Goal: Transaction & Acquisition: Purchase product/service

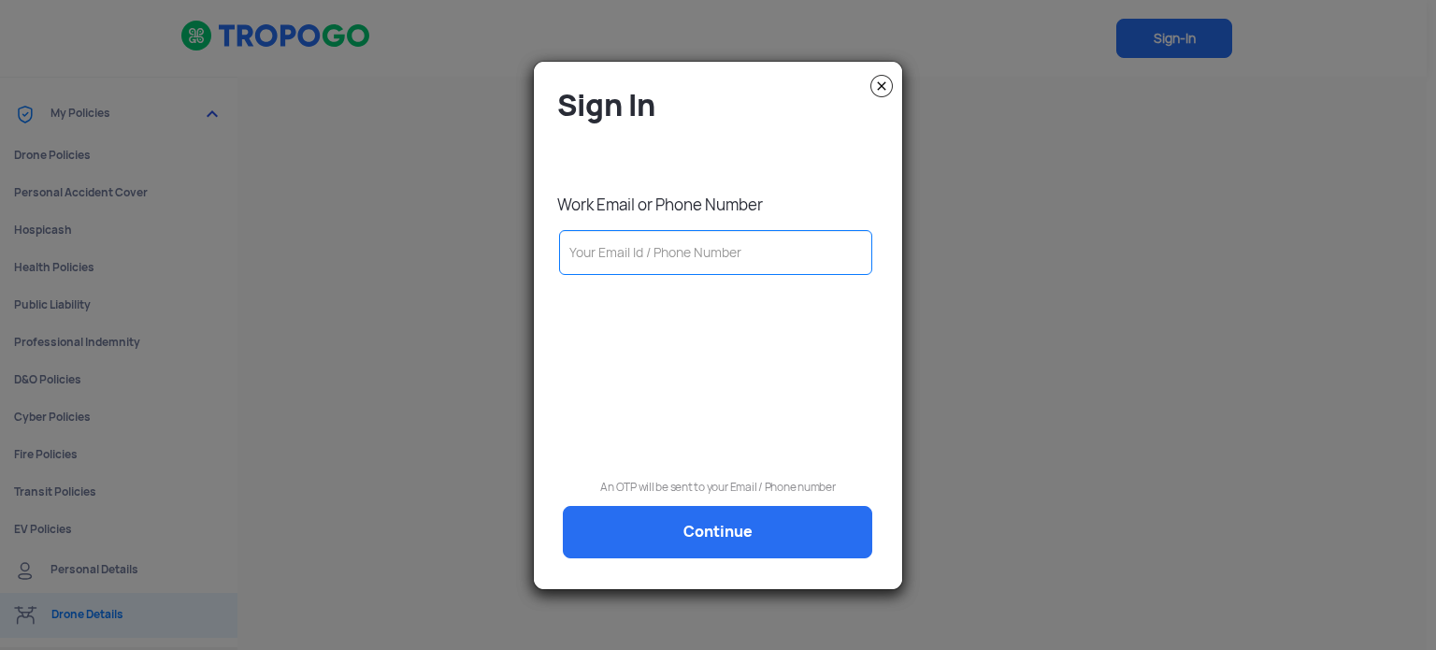
click at [877, 89] on img at bounding box center [881, 86] width 22 height 22
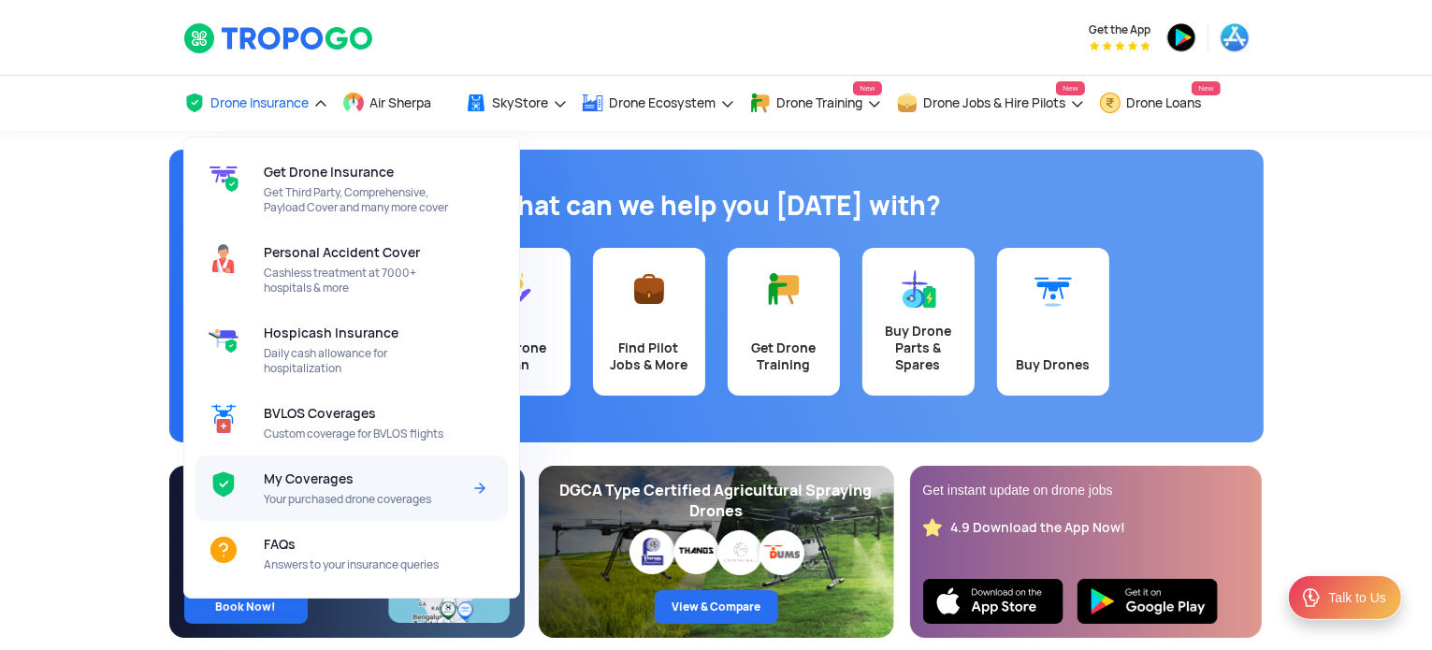
scroll to position [94, 0]
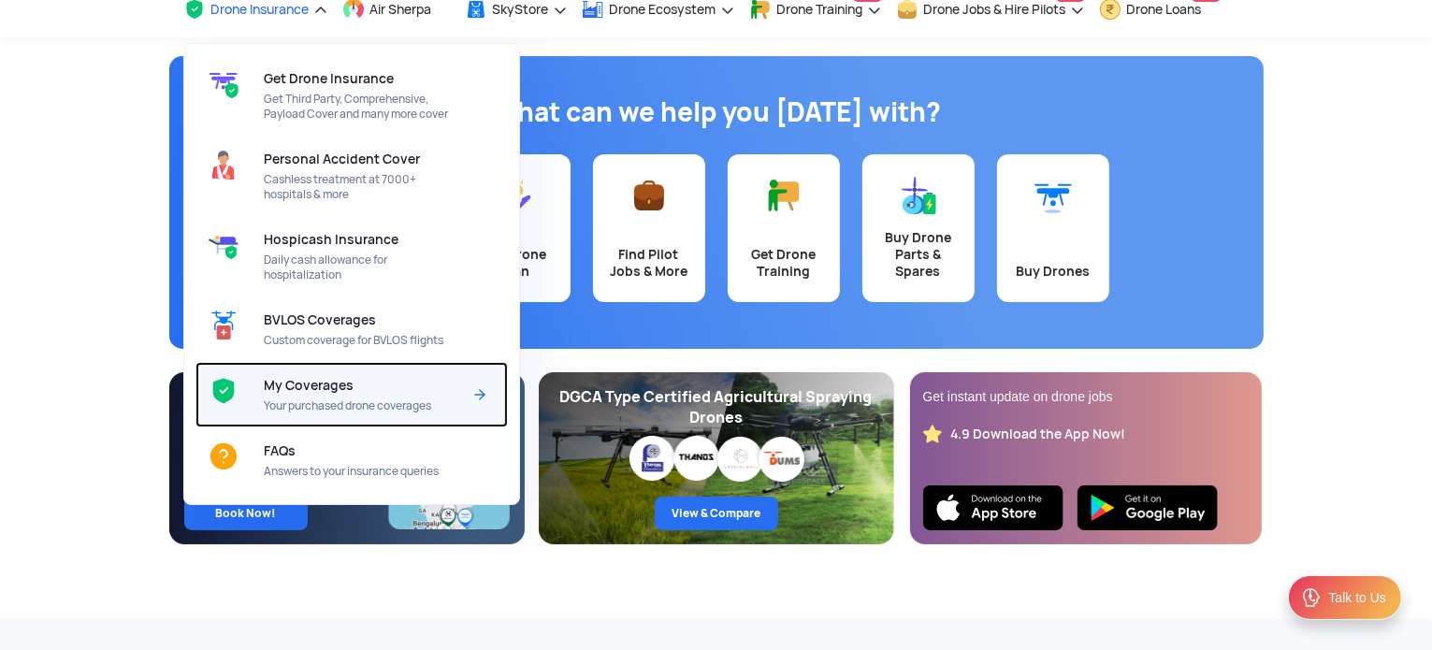
click at [340, 403] on span "Your purchased drone coverages" at bounding box center [362, 405] width 197 height 15
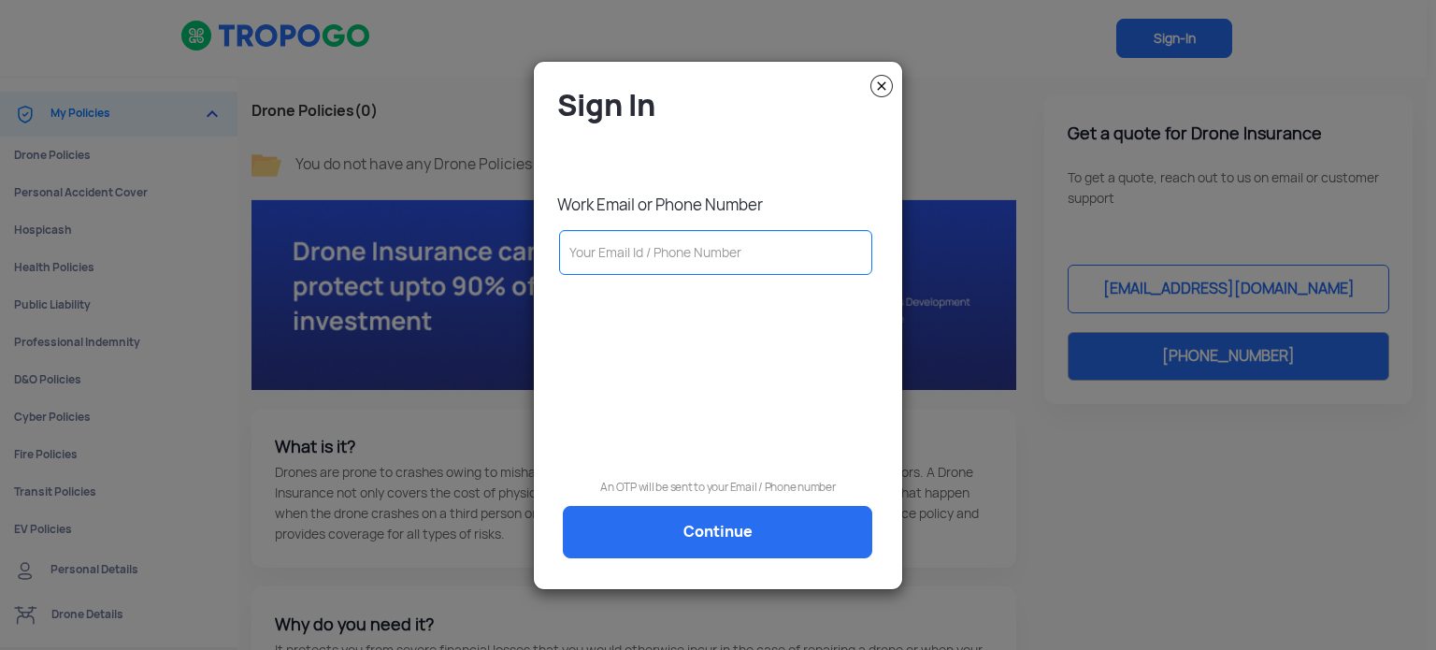
click at [602, 264] on input "text" at bounding box center [715, 252] width 313 height 45
click at [888, 89] on img at bounding box center [881, 86] width 22 height 22
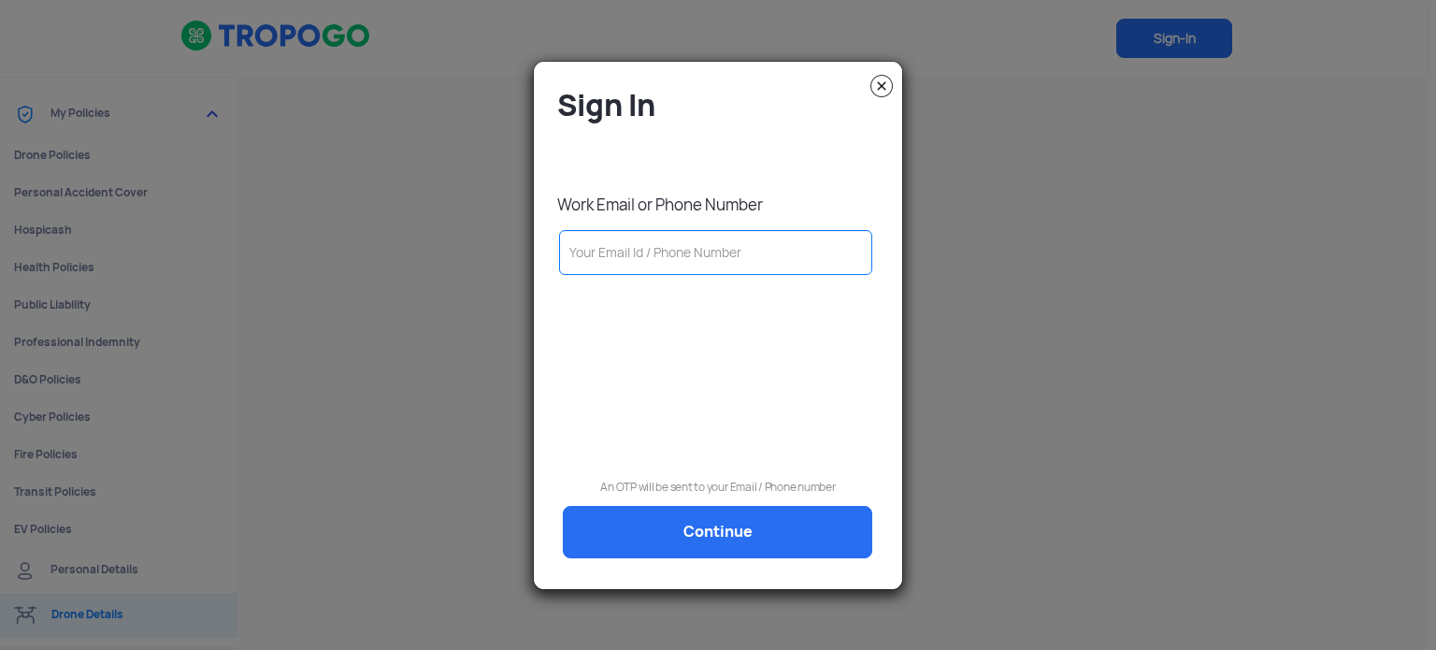
click at [657, 257] on input "text" at bounding box center [715, 252] width 313 height 45
click at [587, 259] on input "text" at bounding box center [715, 252] width 313 height 45
click at [732, 247] on input "text" at bounding box center [715, 252] width 313 height 45
paste input "admin@droneacharya.com"
type input "admin@droneacharya.com"
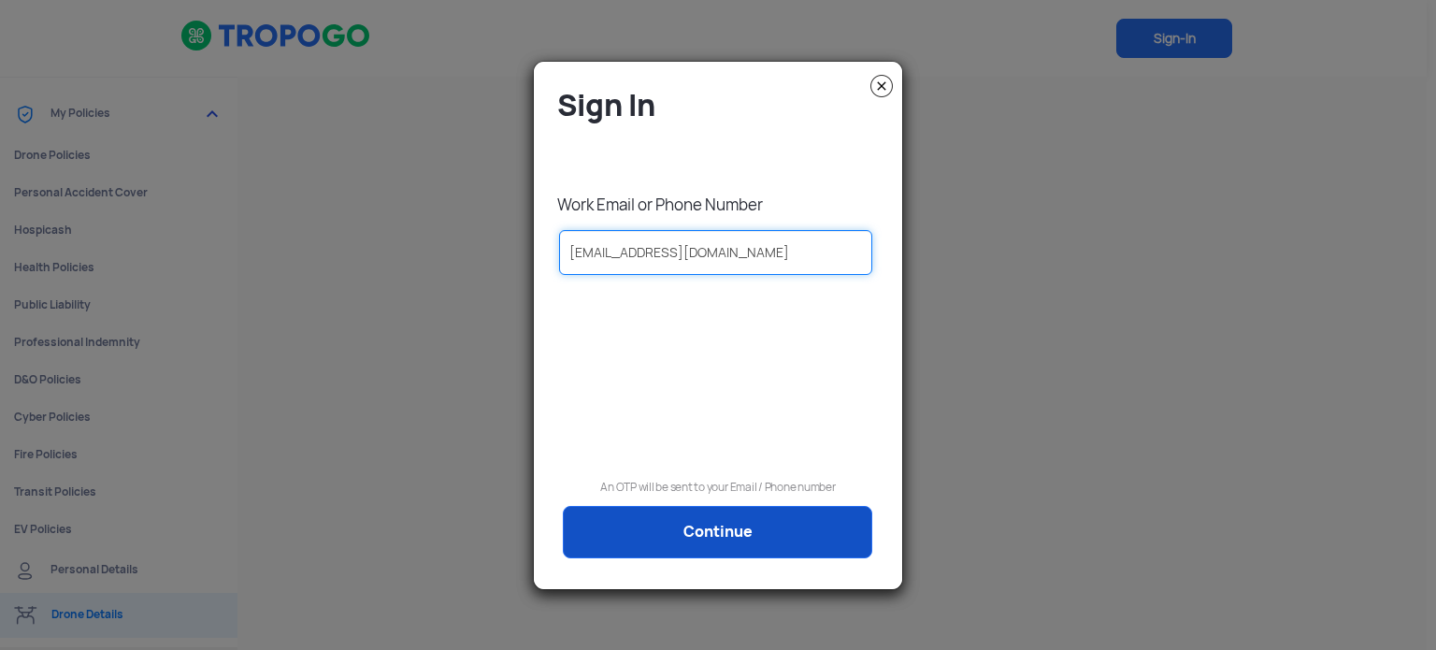
type input "admin@droneacharya.com"
click at [734, 532] on link "Continue" at bounding box center [717, 532] width 309 height 52
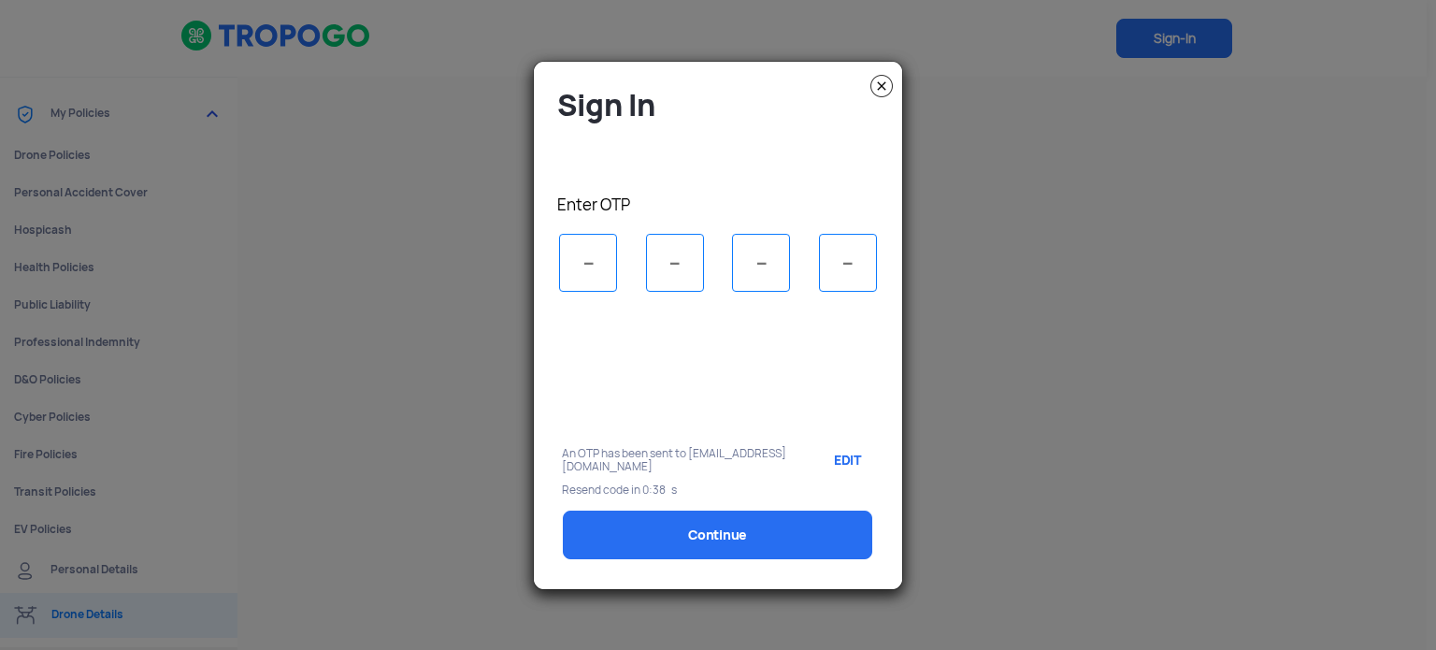
click at [579, 259] on input "tel" at bounding box center [588, 263] width 58 height 58
type input "5"
type input "8"
type input "6"
type input "8"
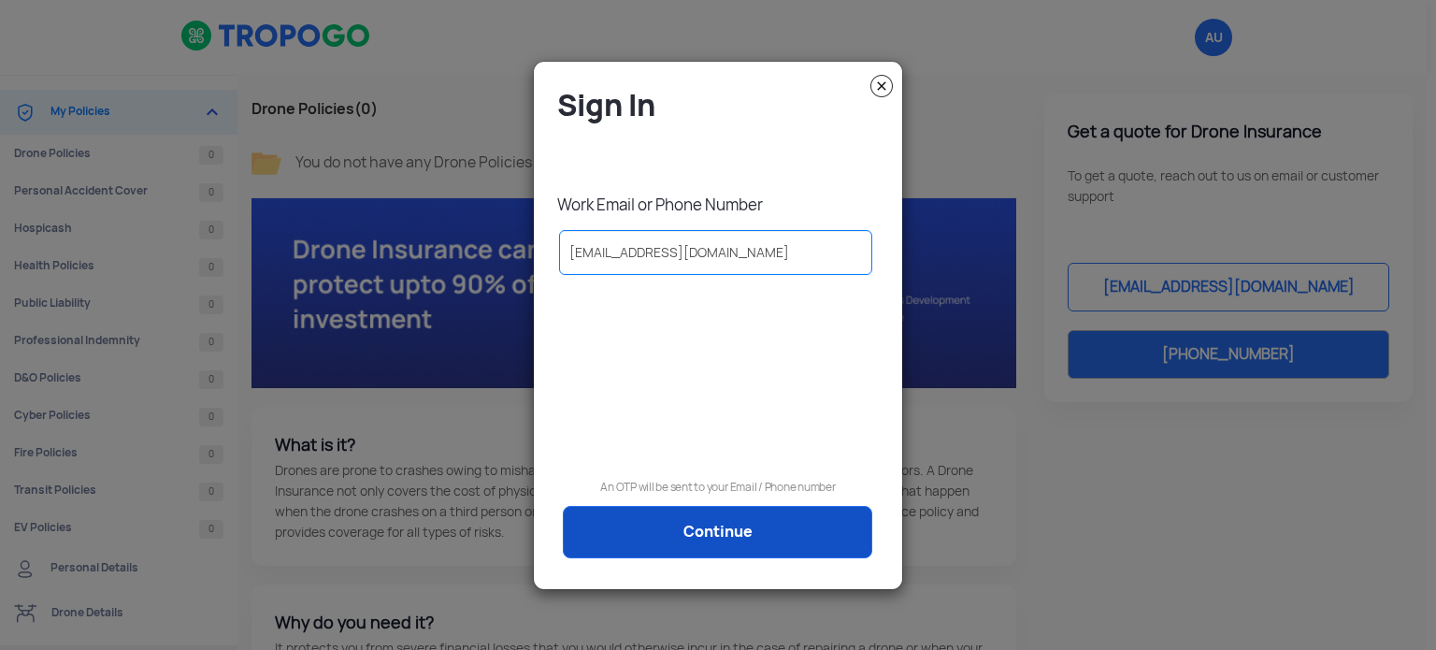
click at [740, 524] on link "Continue" at bounding box center [717, 532] width 309 height 52
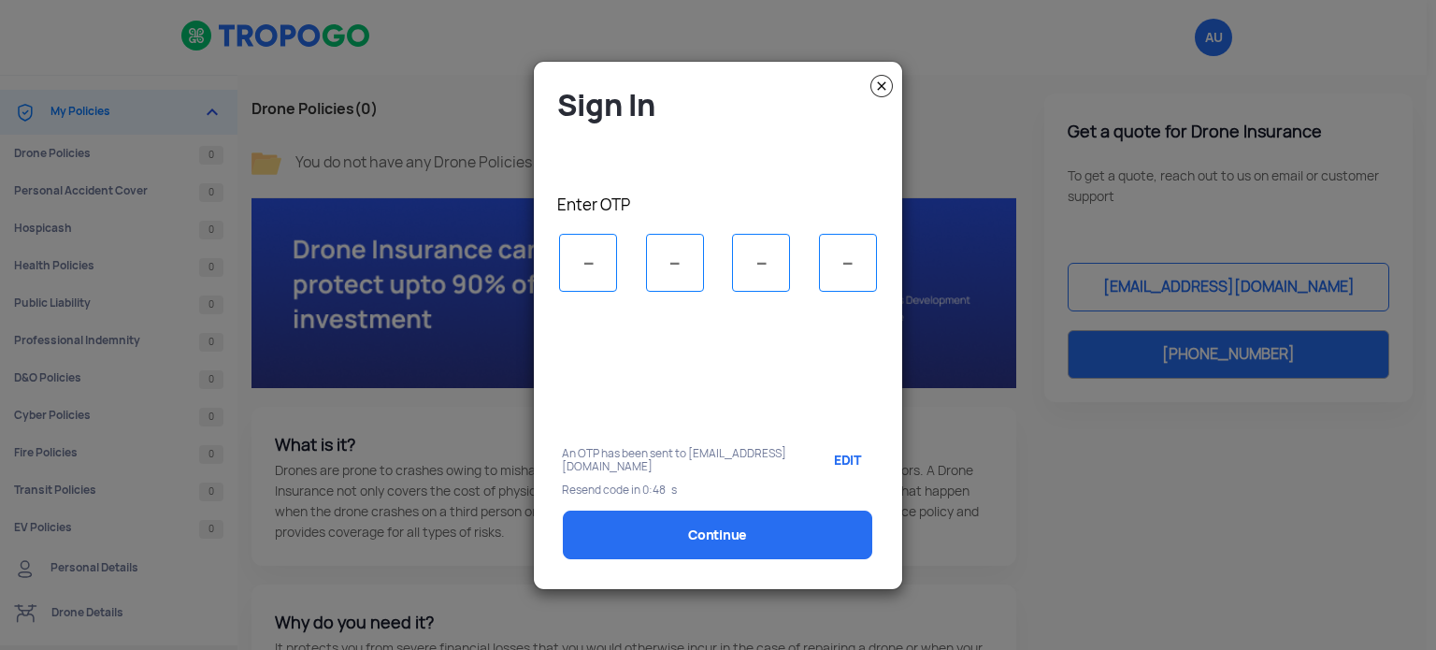
type input "5"
type input "6"
type input "1"
type input "3"
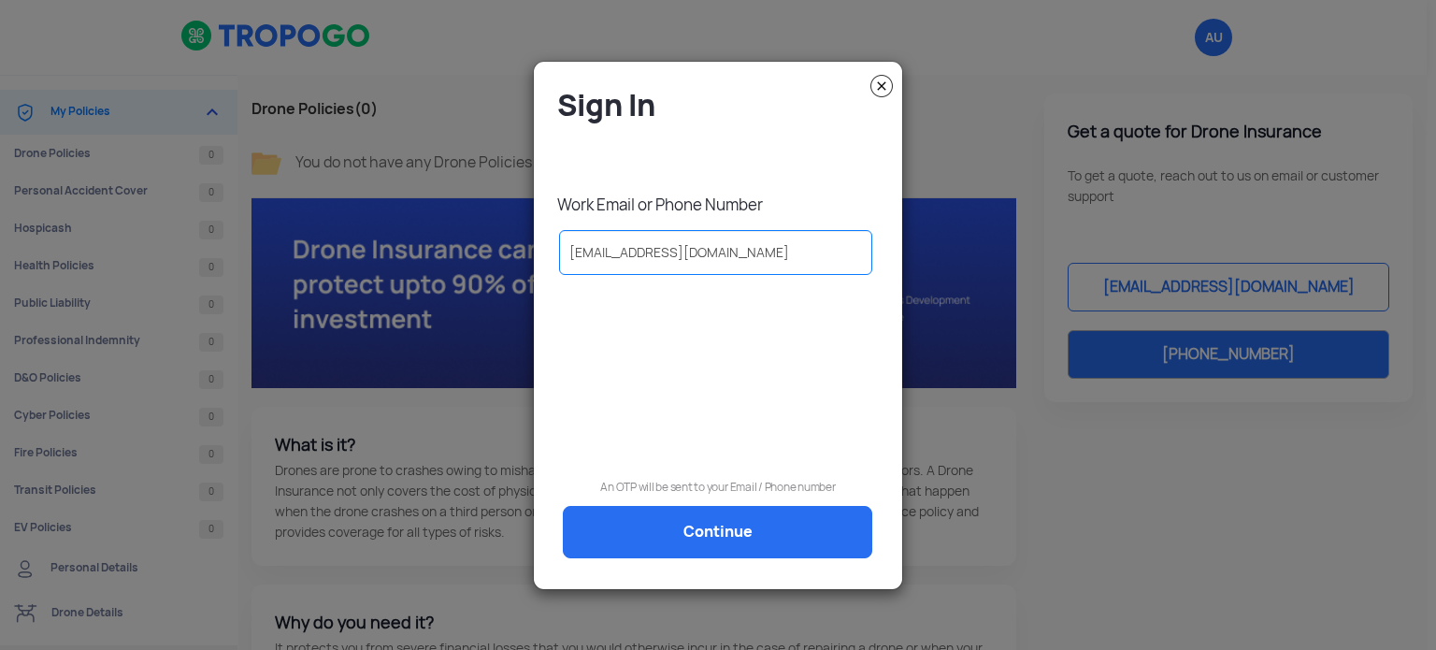
click at [875, 91] on img at bounding box center [881, 86] width 22 height 22
click at [870, 89] on h4 "Sign In" at bounding box center [722, 105] width 331 height 38
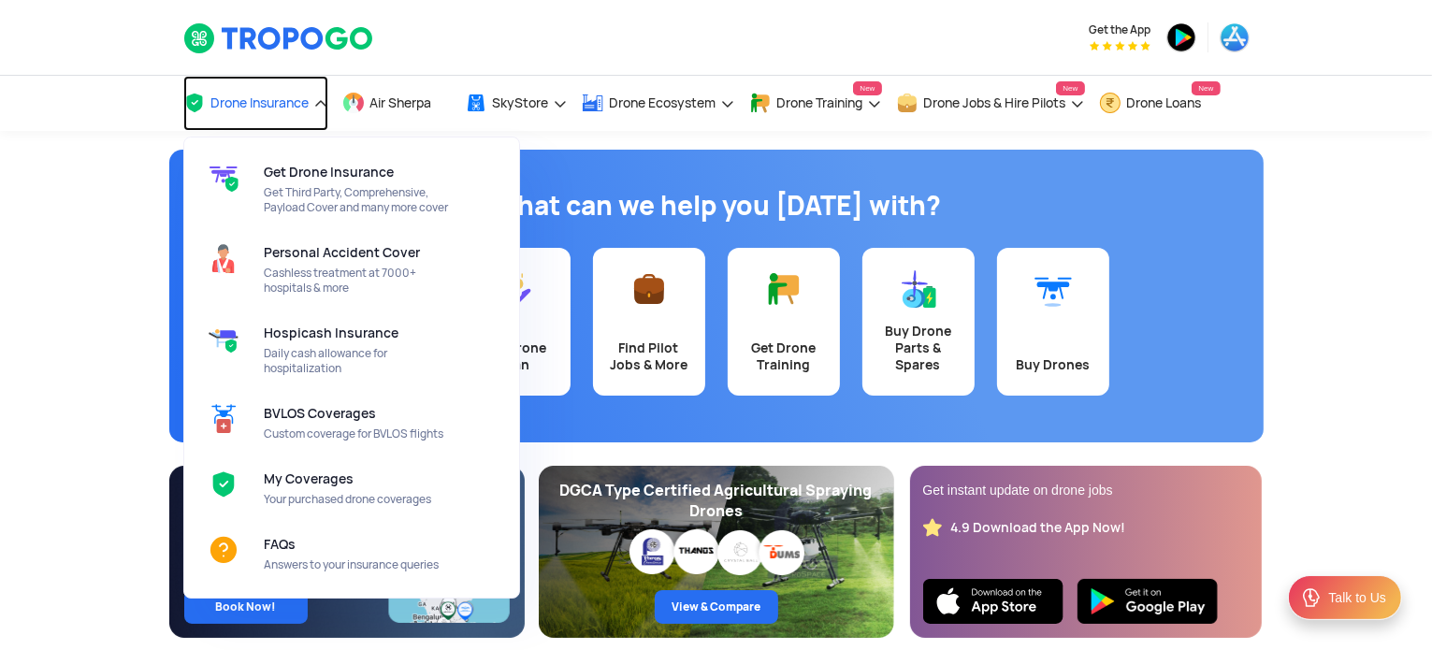
click at [289, 105] on span "Drone Insurance" at bounding box center [260, 102] width 98 height 15
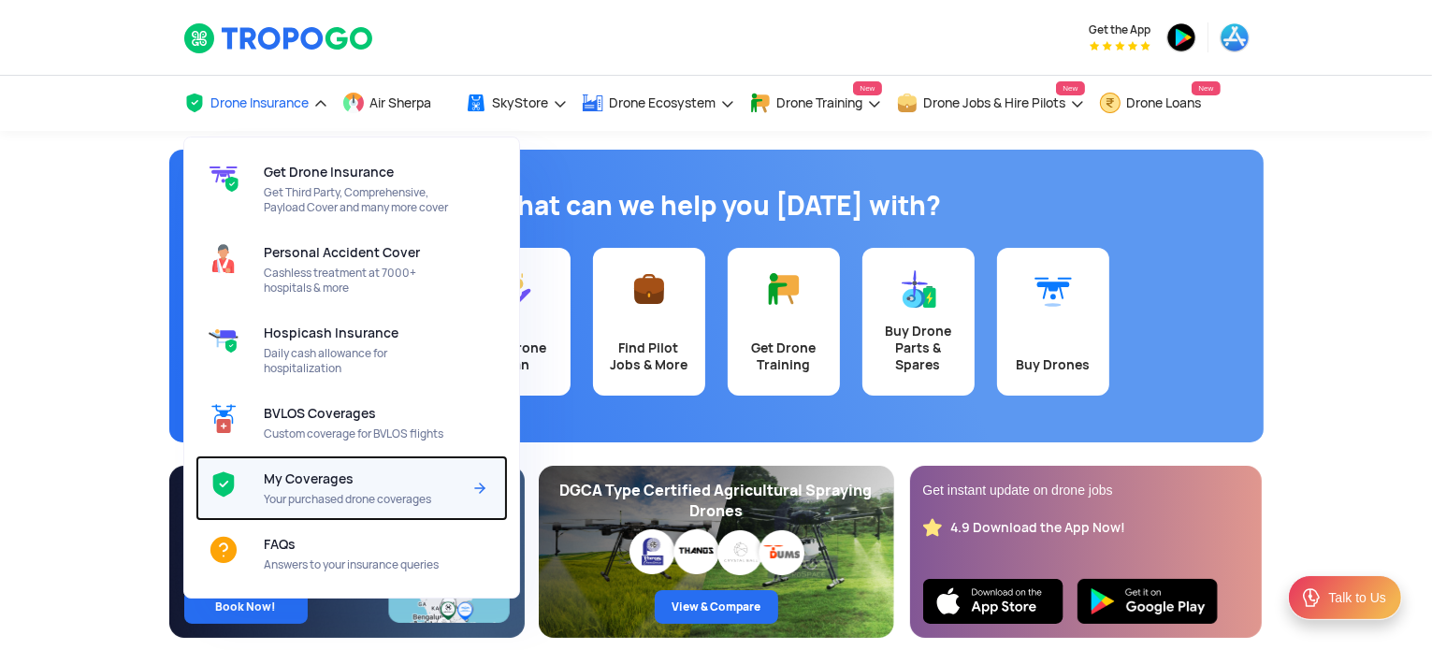
click at [324, 494] on span "Your purchased drone coverages" at bounding box center [362, 499] width 197 height 15
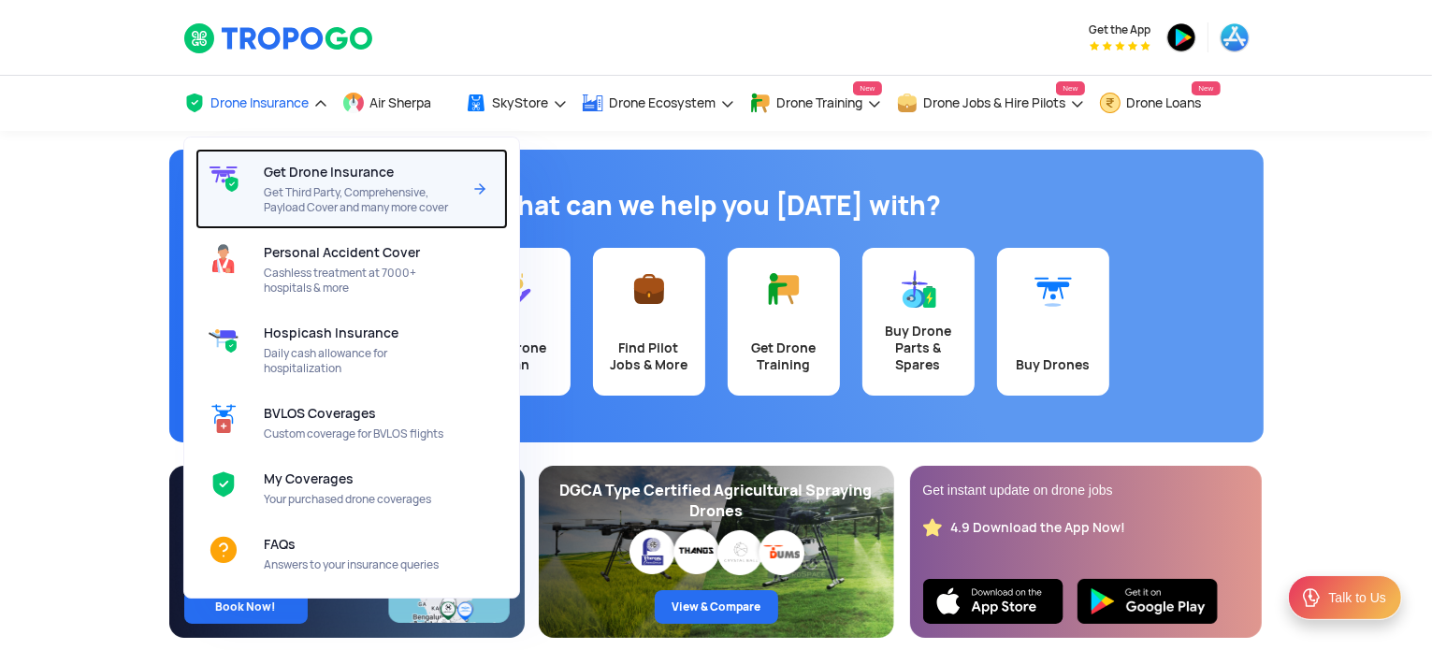
click at [312, 185] on span "Get Third Party, Comprehensive, Payload Cover and many more cover" at bounding box center [362, 200] width 197 height 30
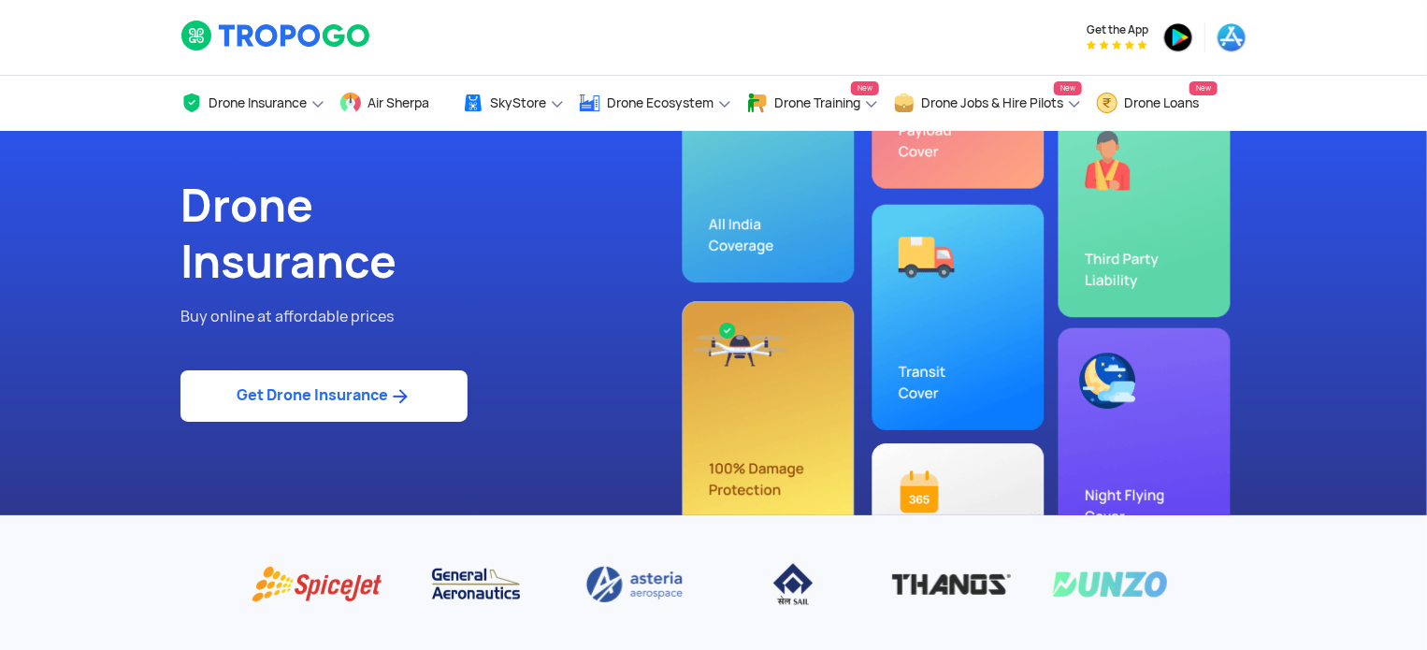
click at [348, 398] on link "Get Drone Insurance" at bounding box center [323, 395] width 287 height 51
select select "1000000"
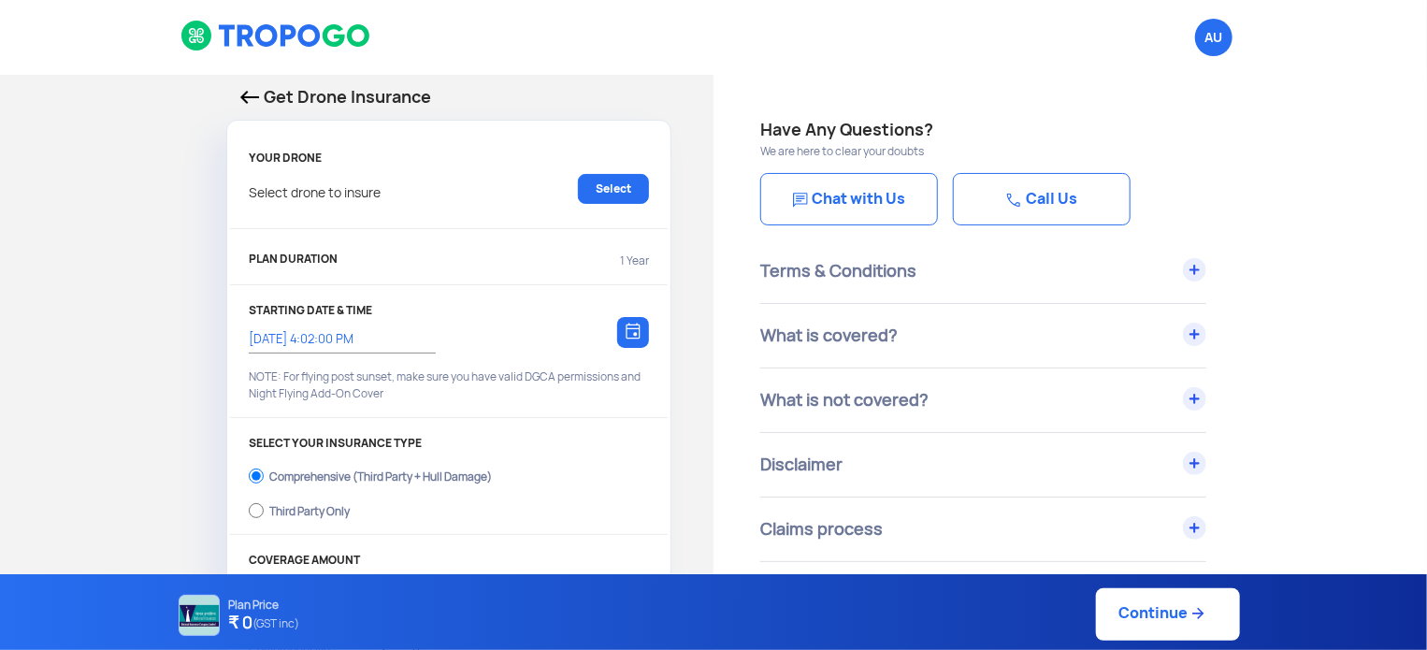
click at [404, 211] on div "Select drone to insure Select" at bounding box center [449, 198] width 400 height 49
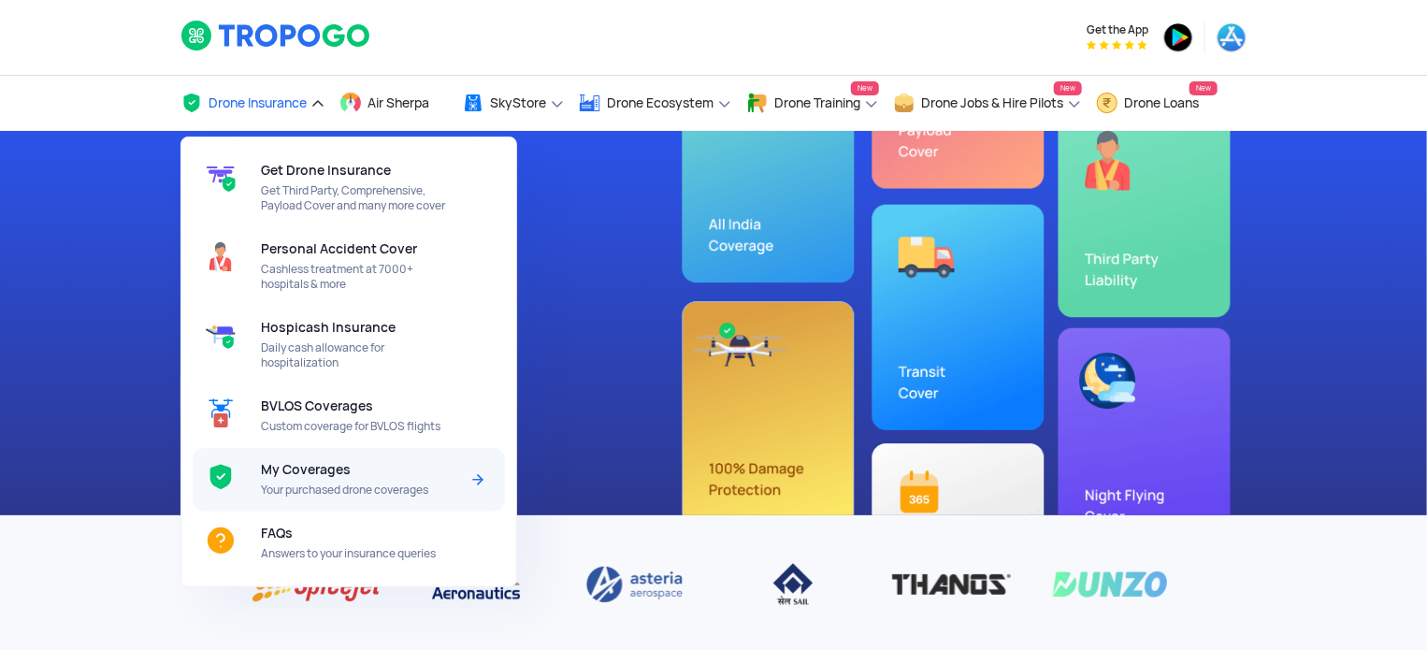
click at [310, 471] on span "My Coverages" at bounding box center [306, 469] width 90 height 15
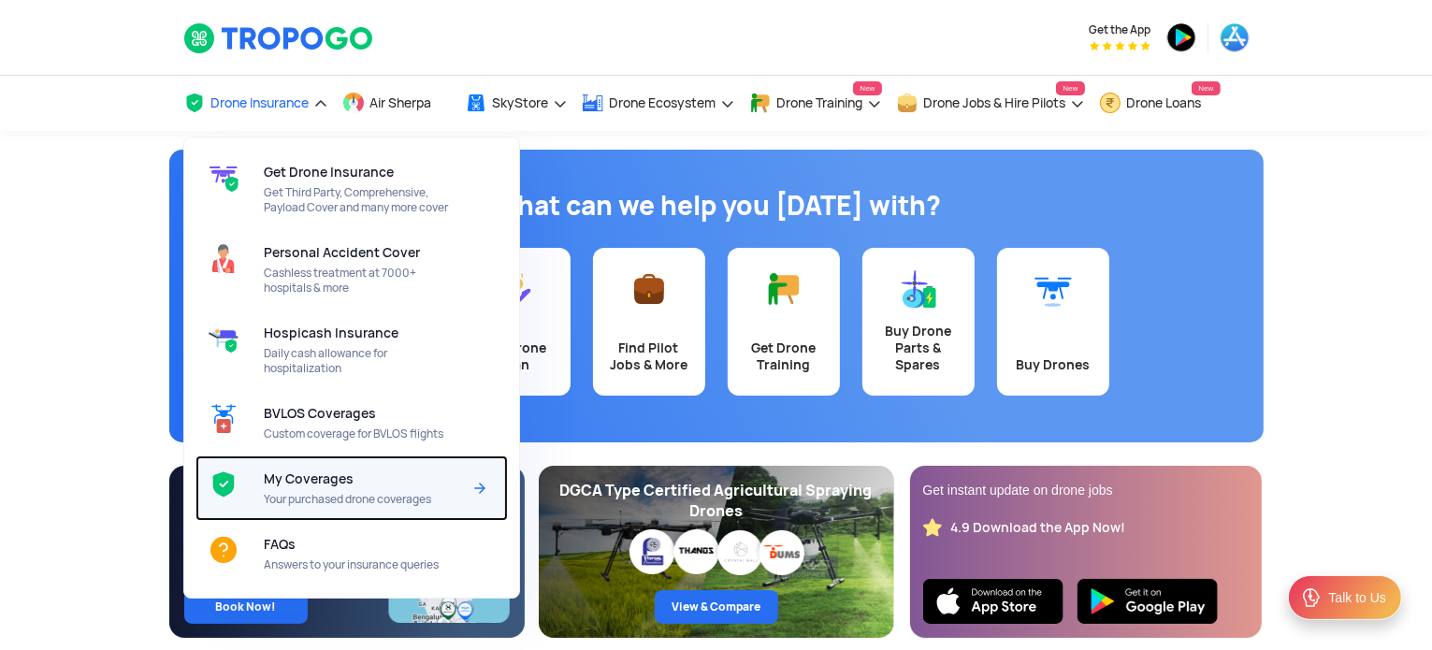
click at [479, 492] on img at bounding box center [479, 488] width 22 height 22
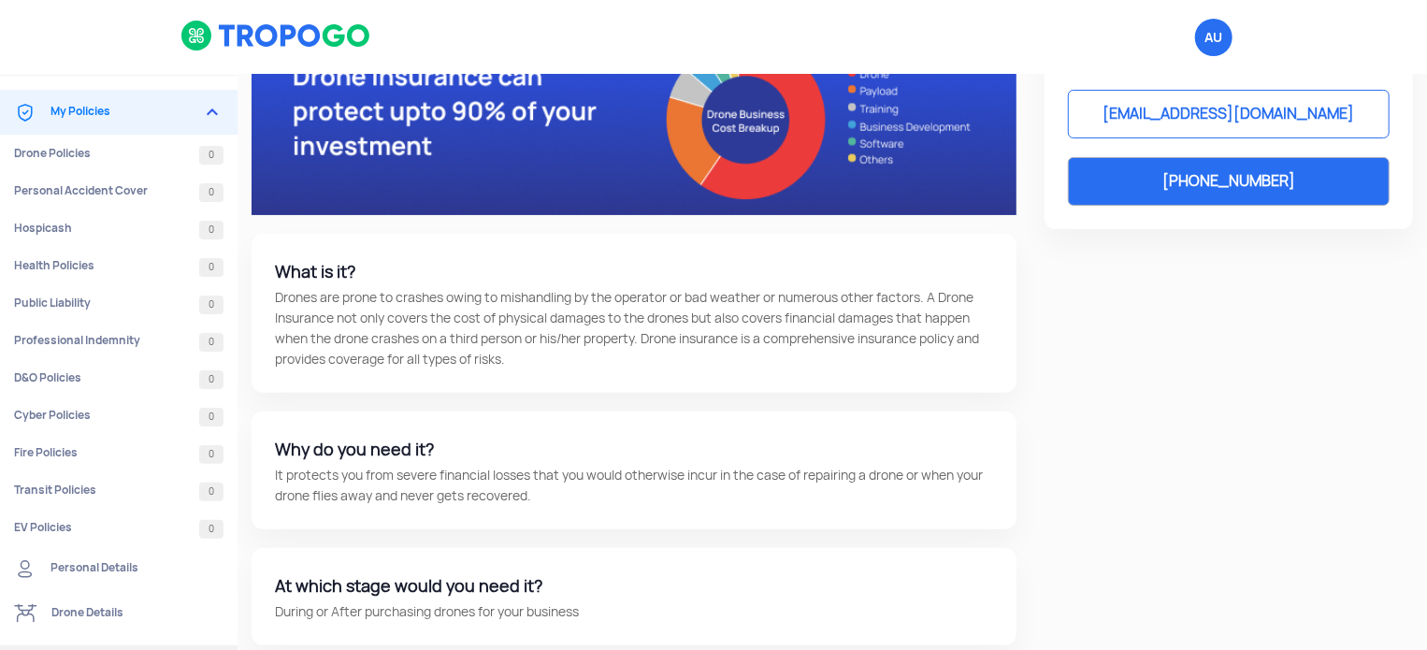
scroll to position [281, 0]
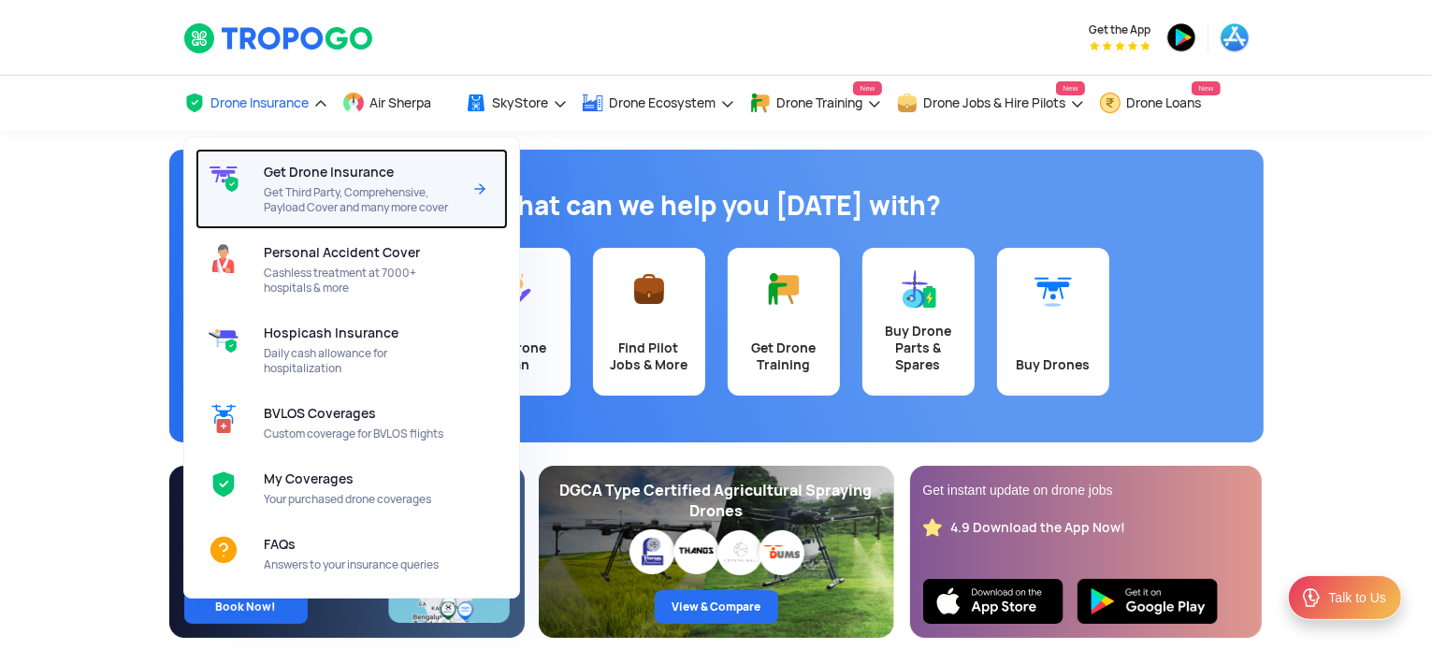
click at [325, 194] on span "Get Third Party, Comprehensive, Payload Cover and many more cover" at bounding box center [362, 200] width 197 height 30
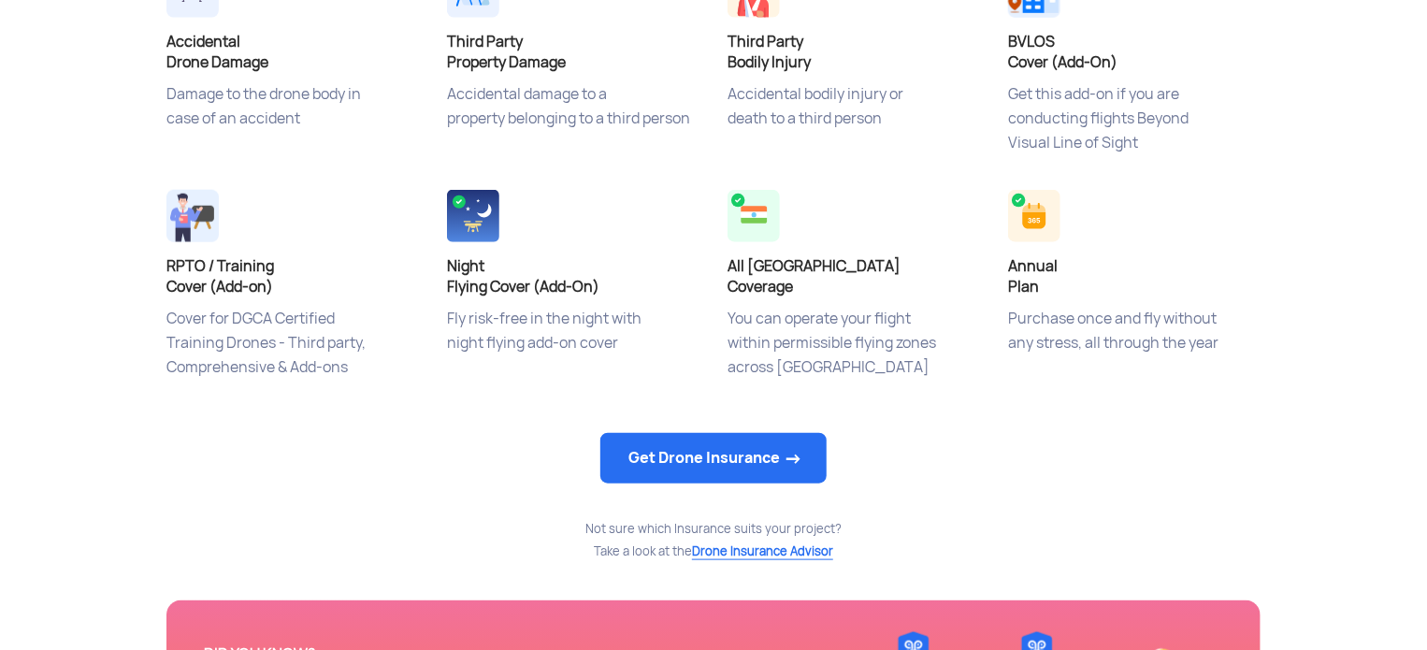
scroll to position [1122, 0]
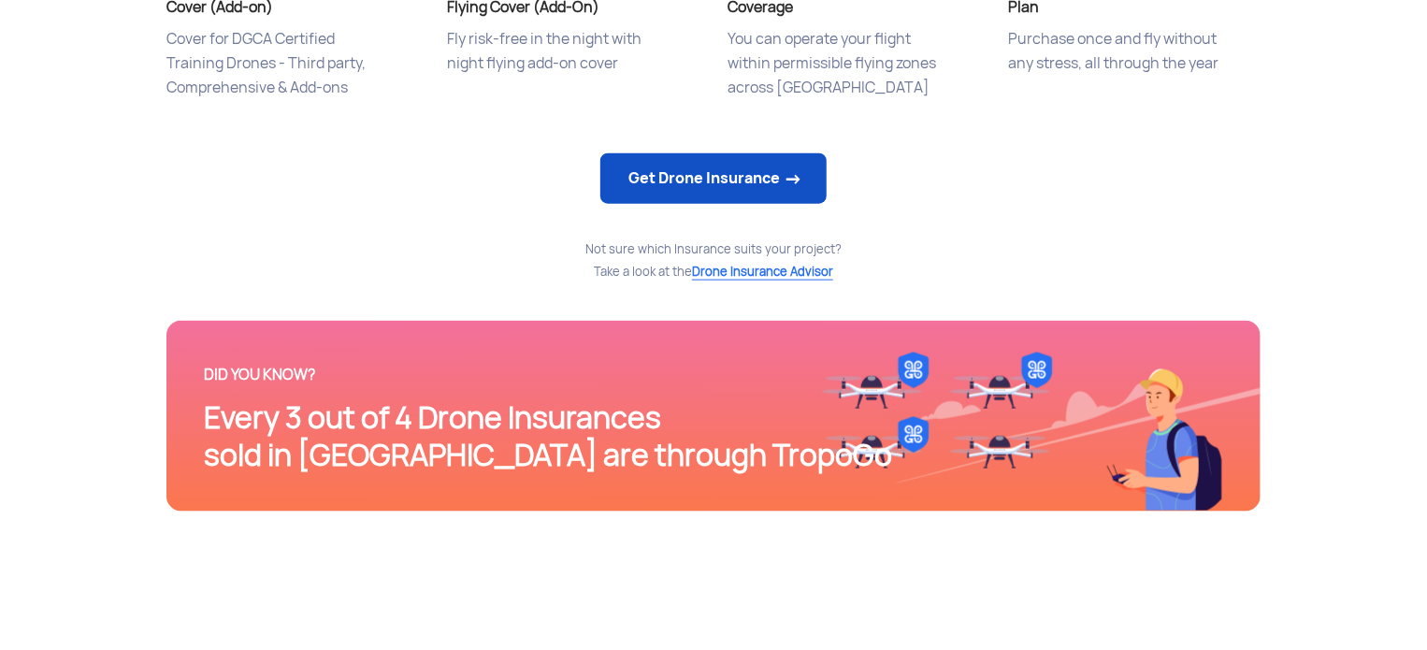
click at [671, 189] on link "Get Drone Insurance" at bounding box center [713, 178] width 226 height 50
select select "1000000"
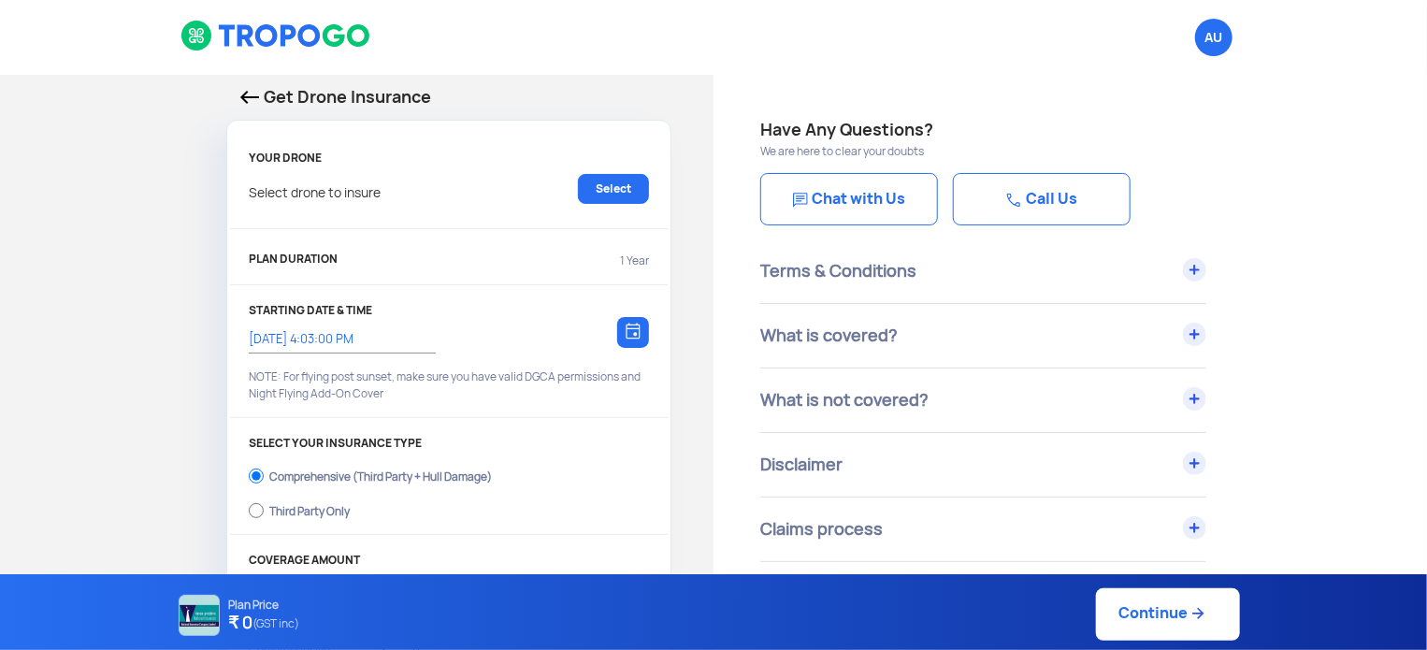
click at [430, 209] on div "Select drone to insure Select" at bounding box center [449, 198] width 400 height 49
click at [636, 196] on link "Select" at bounding box center [613, 189] width 71 height 30
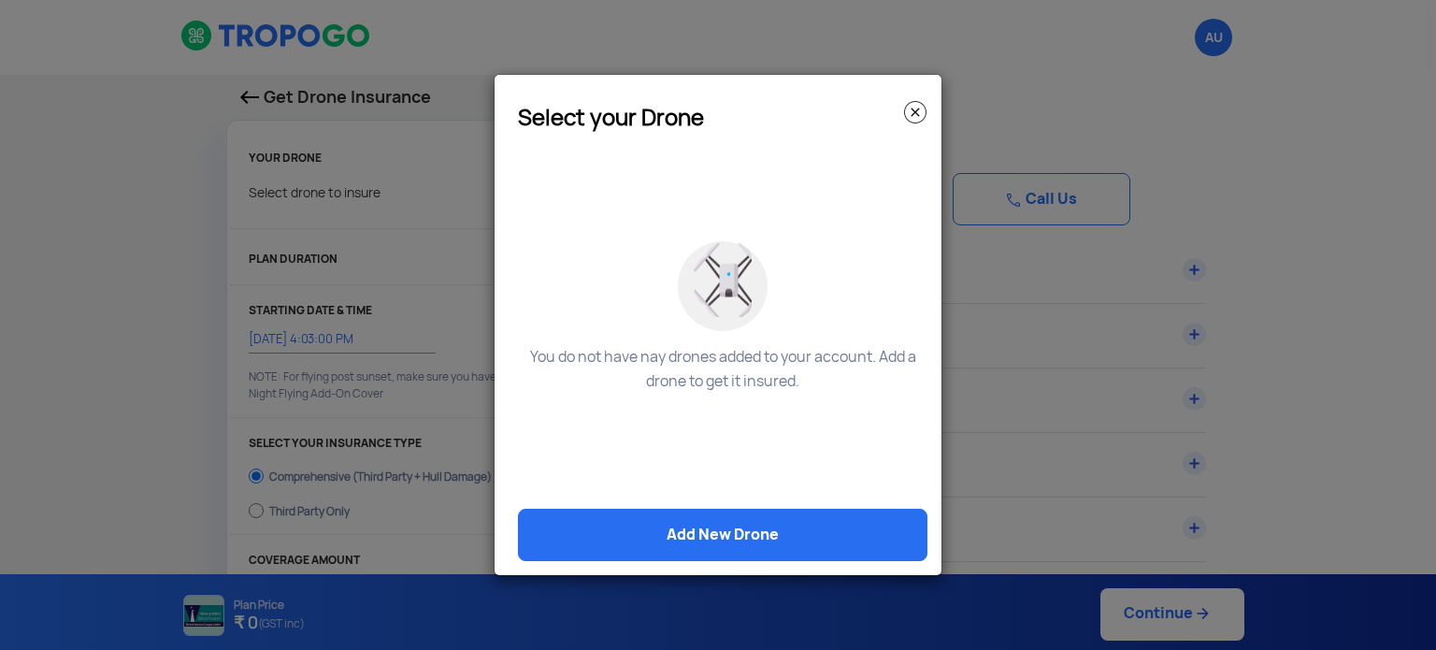
click at [910, 108] on img at bounding box center [915, 112] width 22 height 22
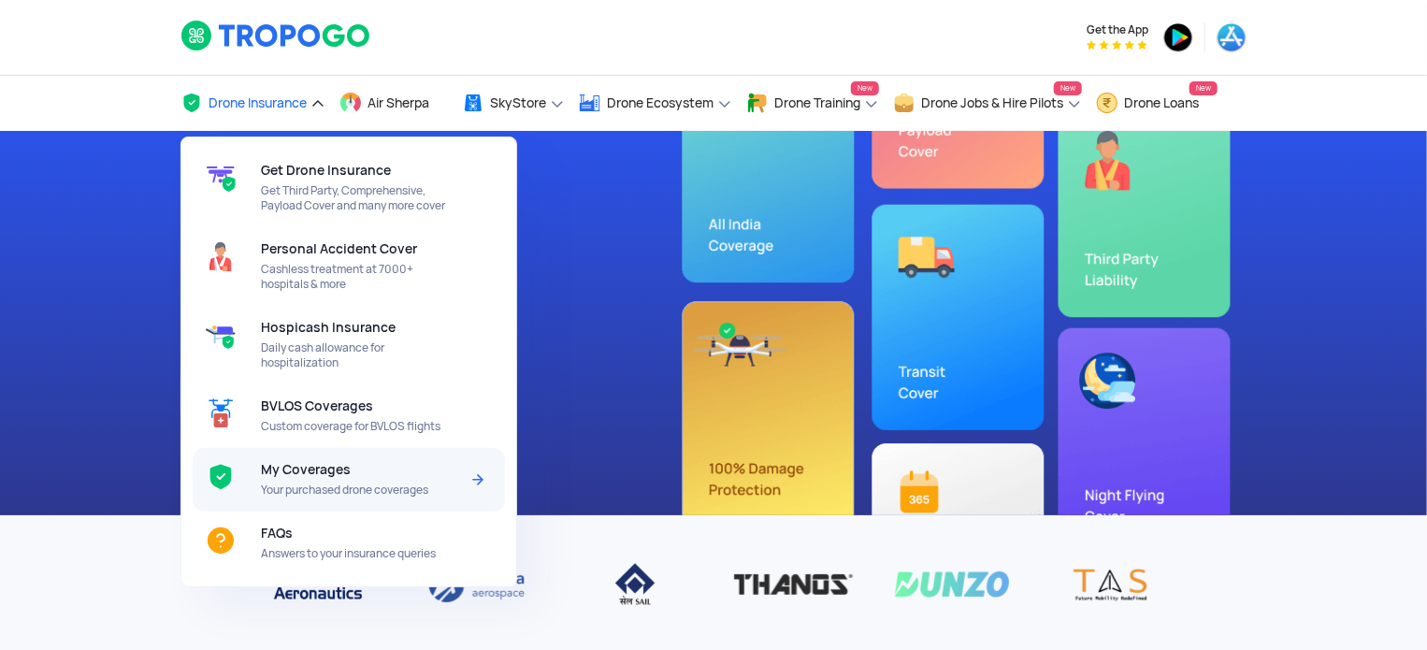
click at [325, 456] on div "My Coverages Your purchased drone coverages" at bounding box center [363, 480] width 205 height 64
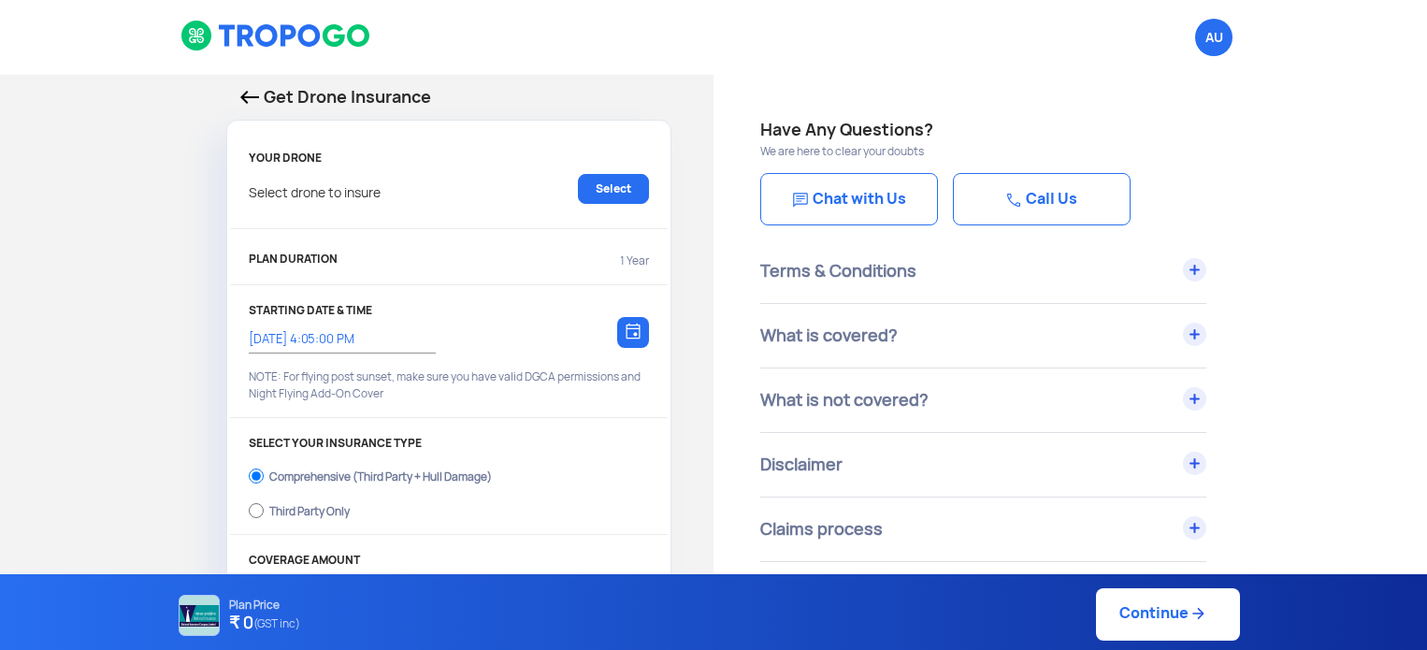
select select "1000000"
